Goal: Obtain resource: Download file/media

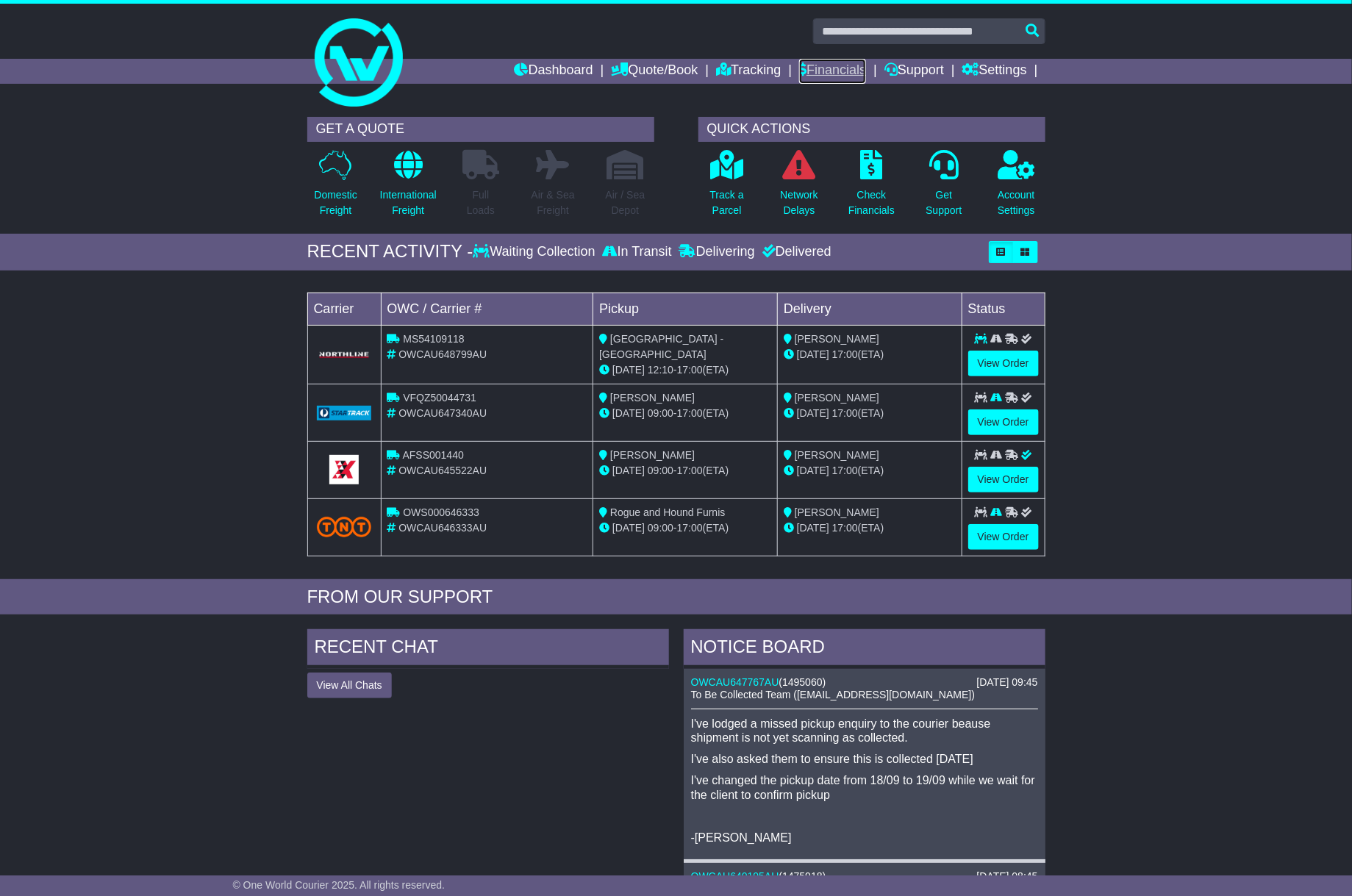
click at [830, 59] on link "Financials" at bounding box center [832, 71] width 67 height 25
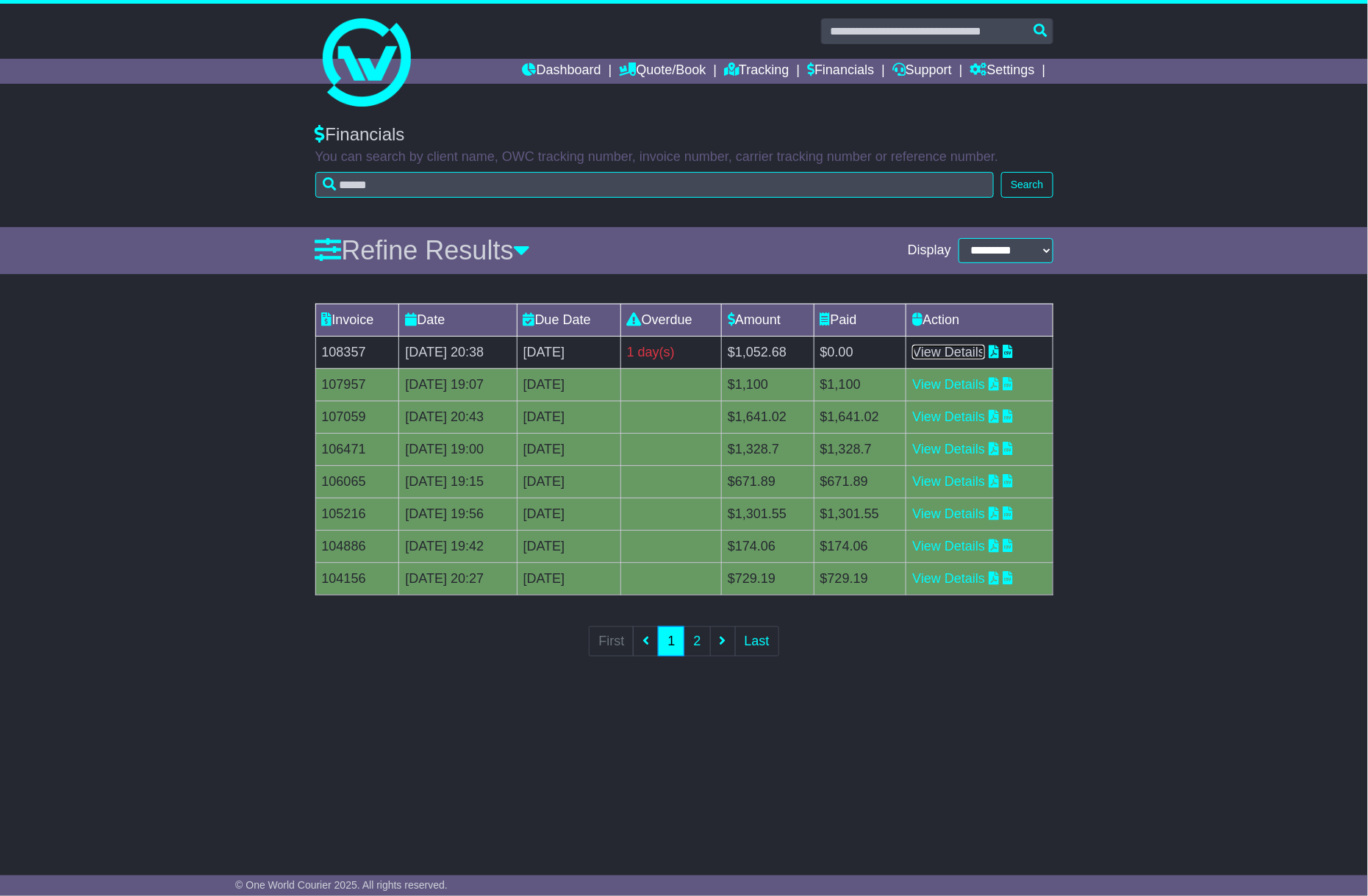
click at [985, 354] on link "View Details" at bounding box center [949, 352] width 72 height 14
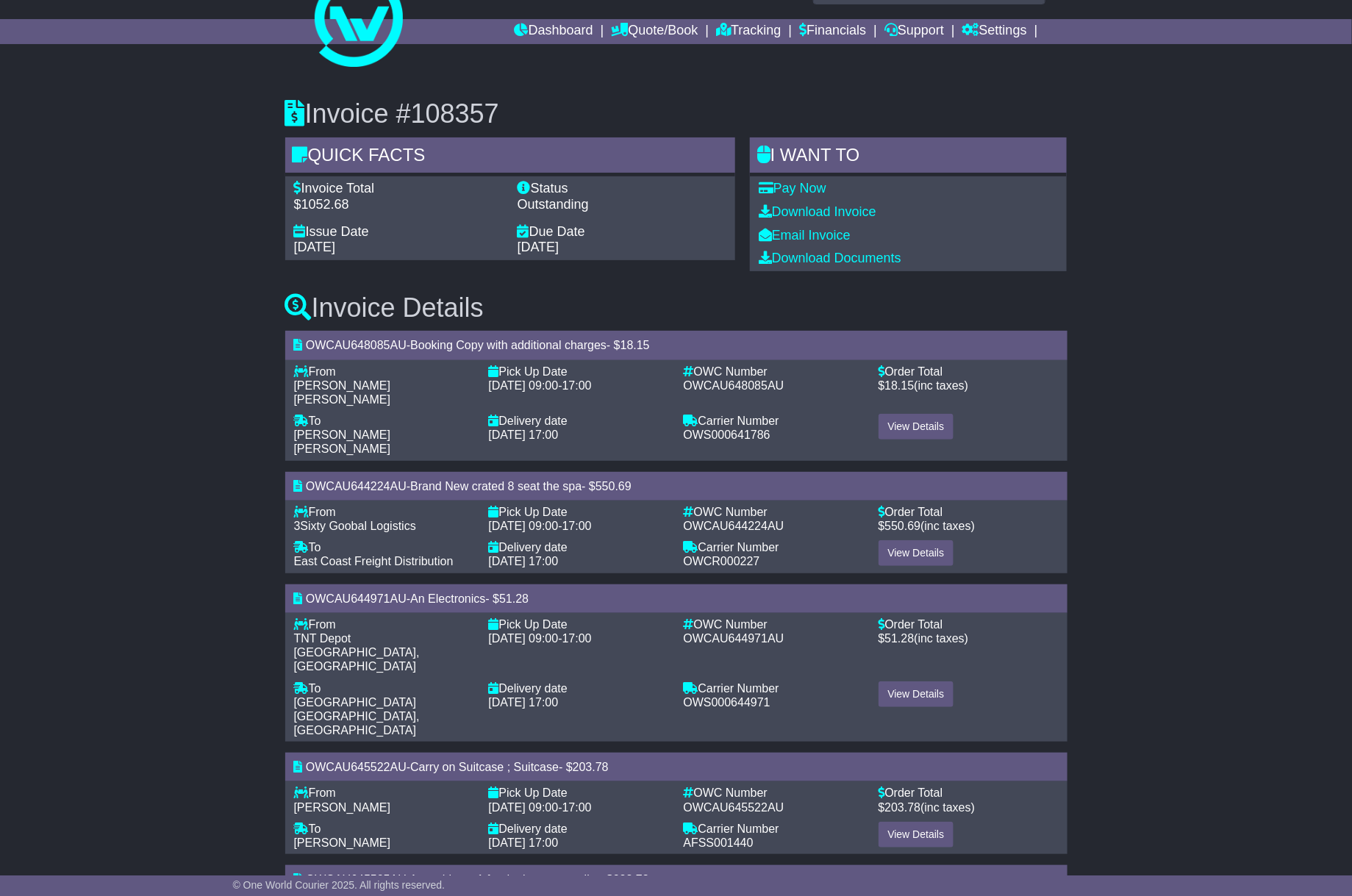
scroll to position [72, 0]
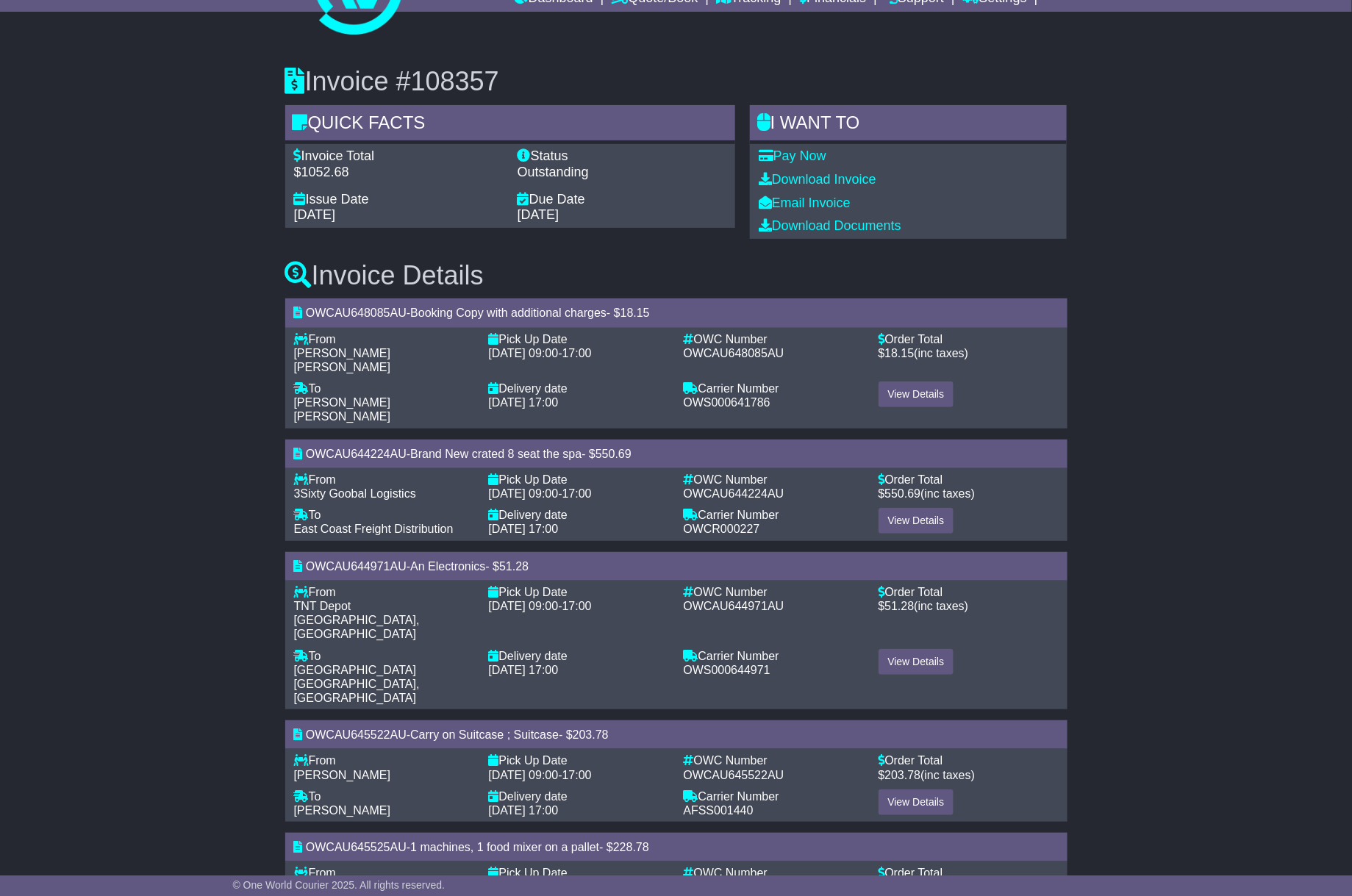
click at [1143, 394] on div "Invoice #108357 Quick Facts Invoice Total $1052.68 Status Outstanding Issue Dat…" at bounding box center [676, 495] width 1352 height 915
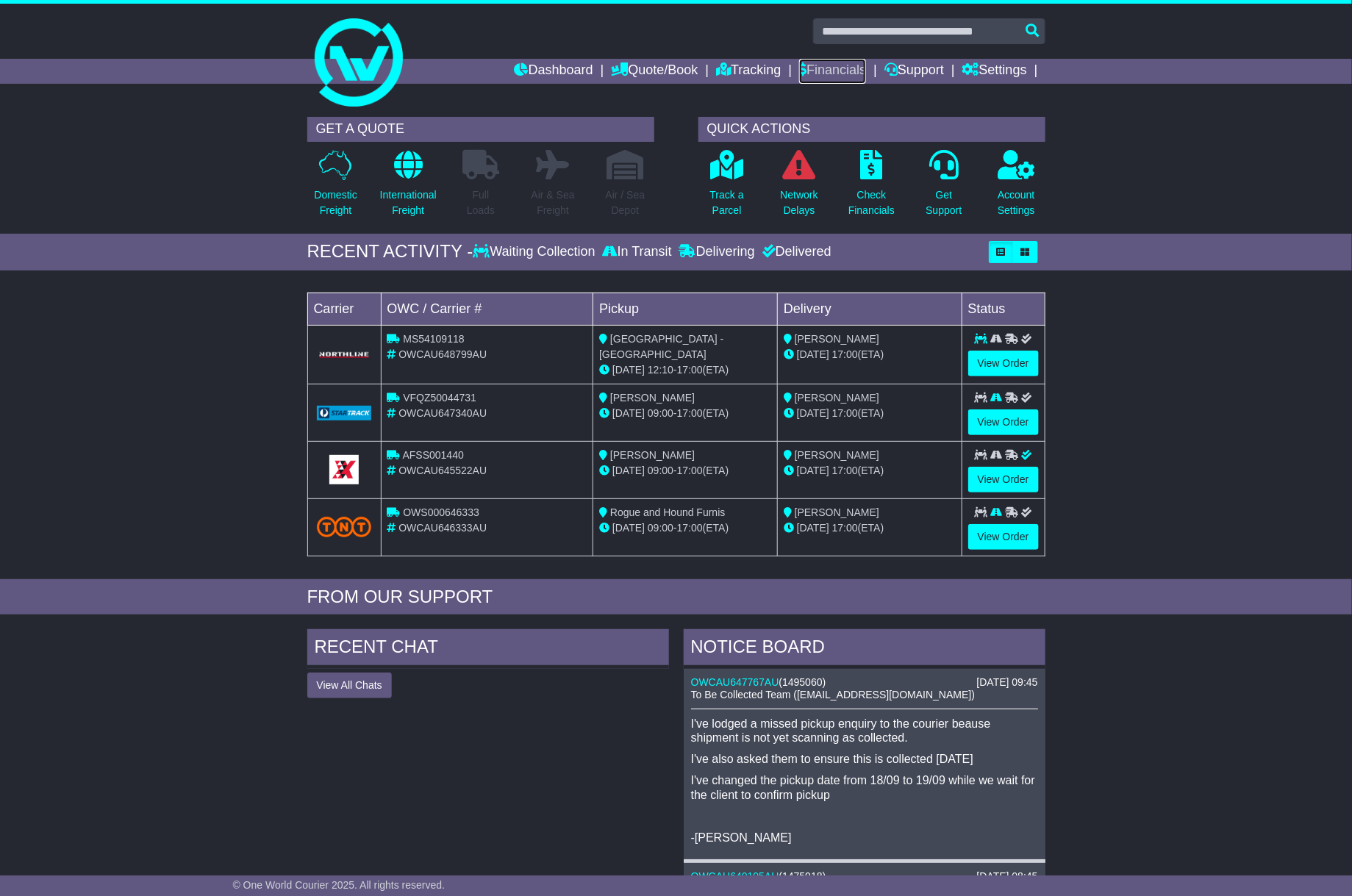
drag, startPoint x: 841, startPoint y: 71, endPoint x: 911, endPoint y: 154, distance: 108.6
click at [839, 72] on link "Financials" at bounding box center [832, 71] width 67 height 25
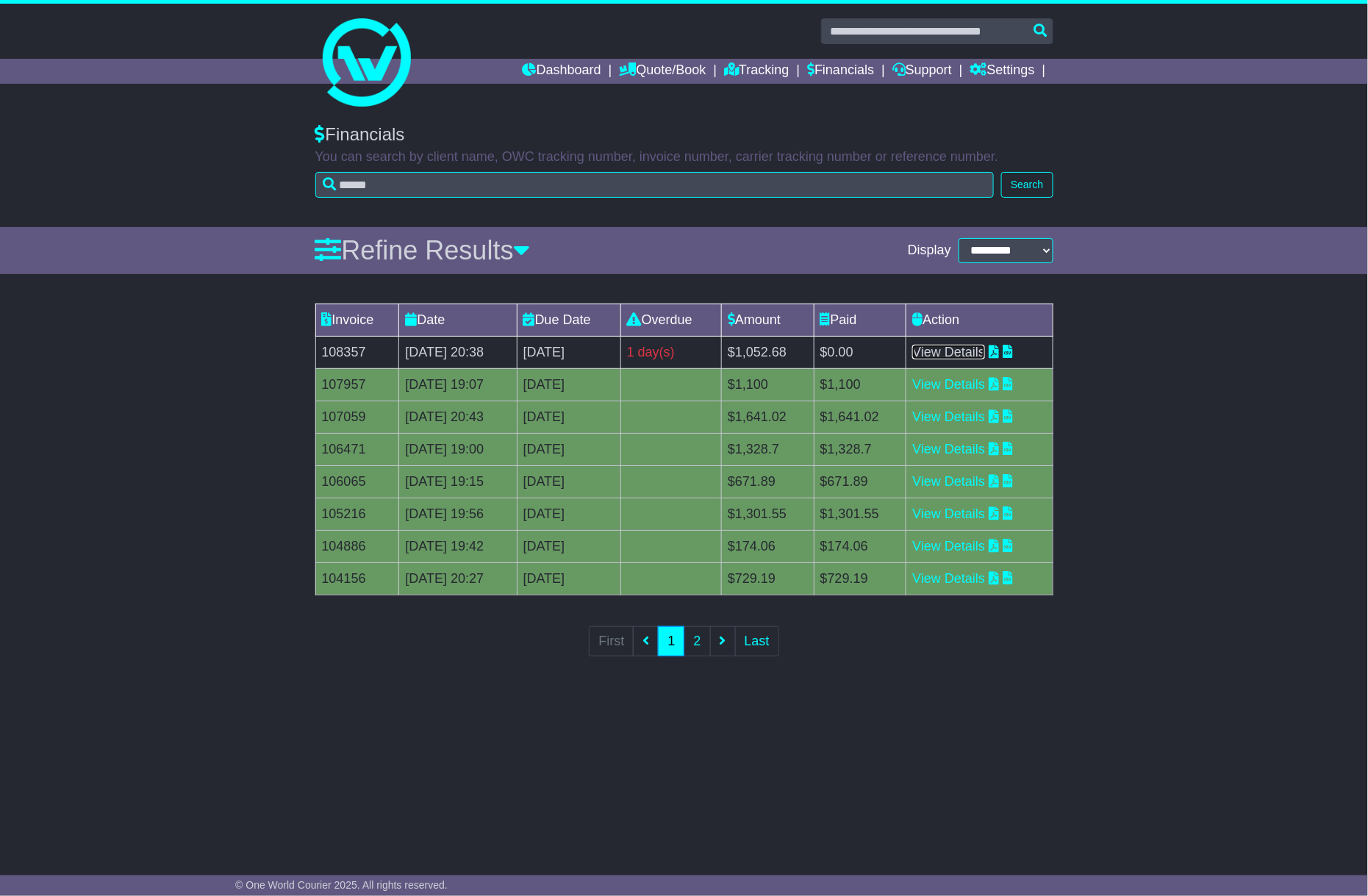
click at [985, 356] on link "View Details" at bounding box center [949, 352] width 72 height 14
click at [985, 355] on link "View Details" at bounding box center [949, 352] width 72 height 14
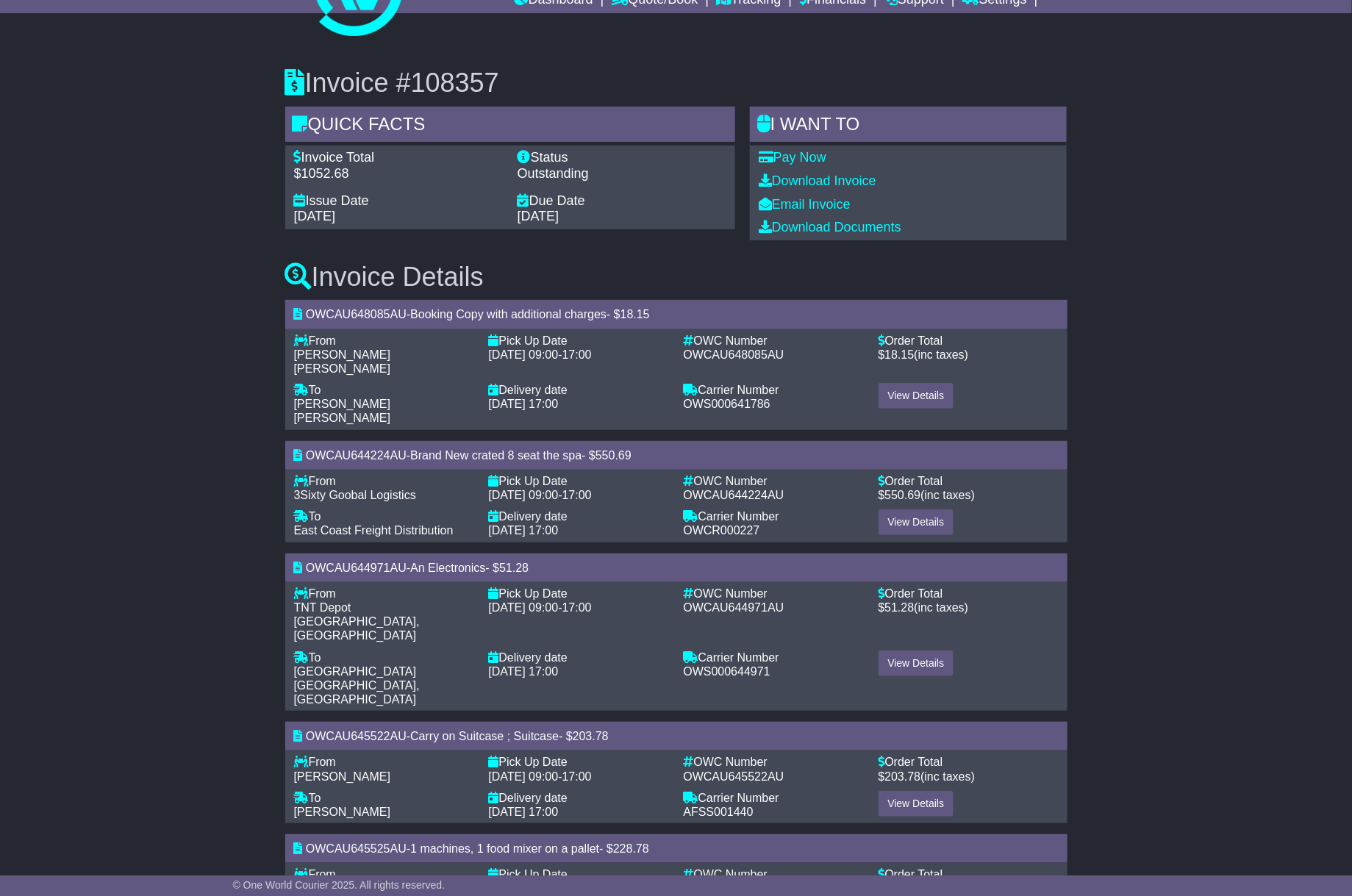
scroll to position [72, 0]
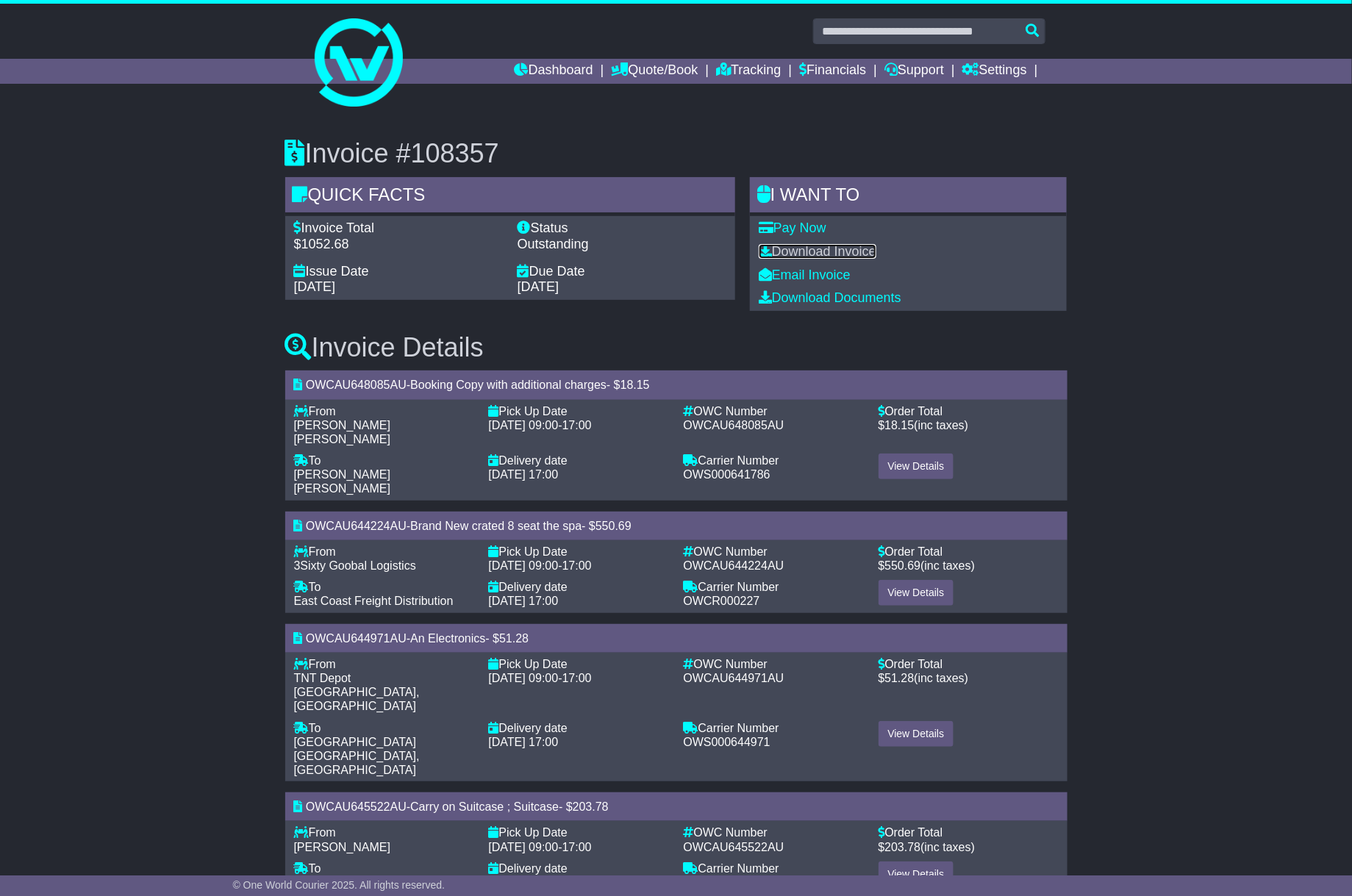
click at [843, 249] on link "Download Invoice" at bounding box center [817, 251] width 117 height 14
